Goal: Task Accomplishment & Management: Use online tool/utility

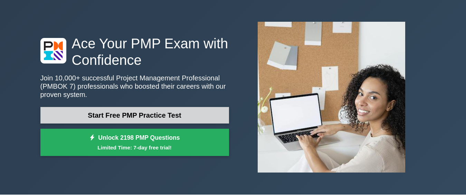
scroll to position [35, 0]
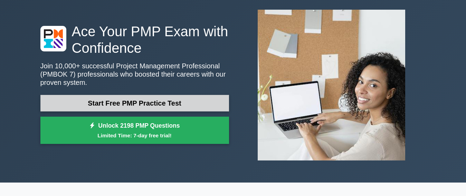
click at [158, 105] on link "Start Free PMP Practice Test" at bounding box center [134, 103] width 189 height 17
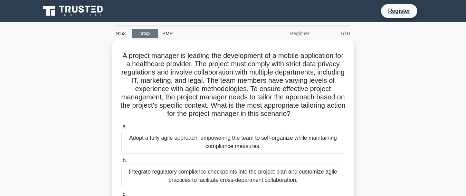
click at [150, 33] on link "Stop" at bounding box center [145, 33] width 26 height 9
